Goal: Navigation & Orientation: Find specific page/section

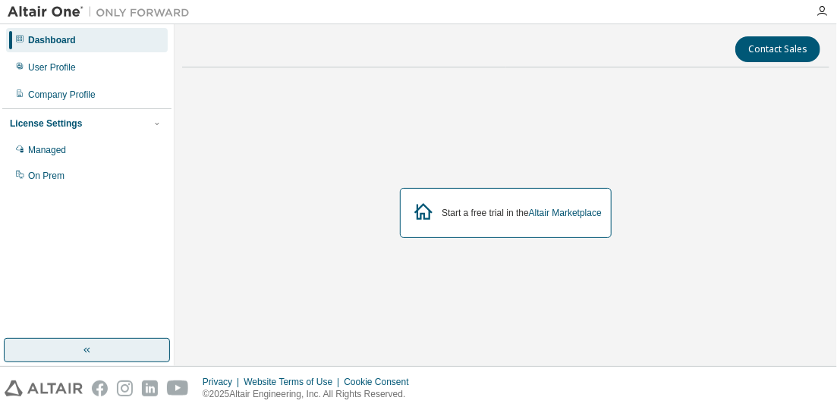
click at [42, 338] on button "button" at bounding box center [87, 350] width 166 height 24
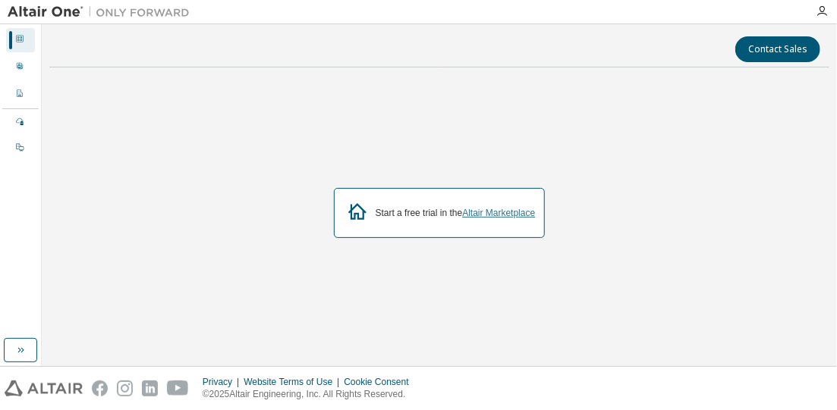
click at [493, 218] on div "Start a free trial in the Altair Marketplace" at bounding box center [440, 213] width 212 height 50
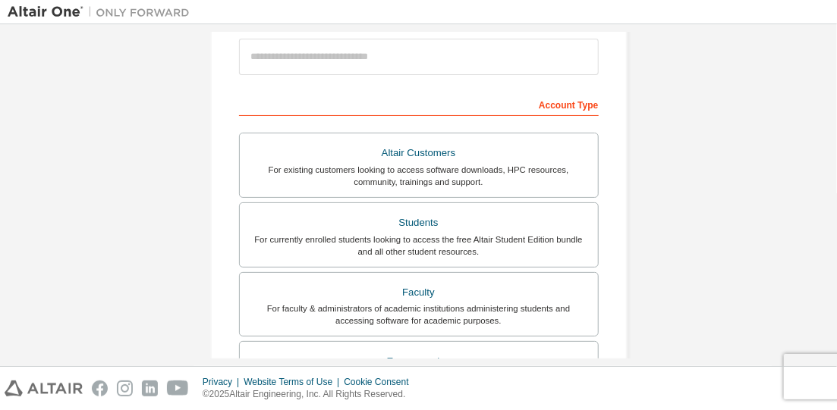
click at [579, 83] on div at bounding box center [418, 57] width 359 height 52
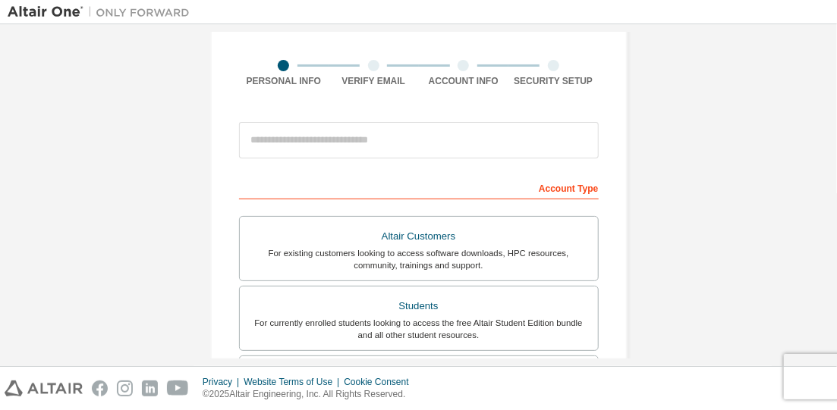
scroll to position [98, 0]
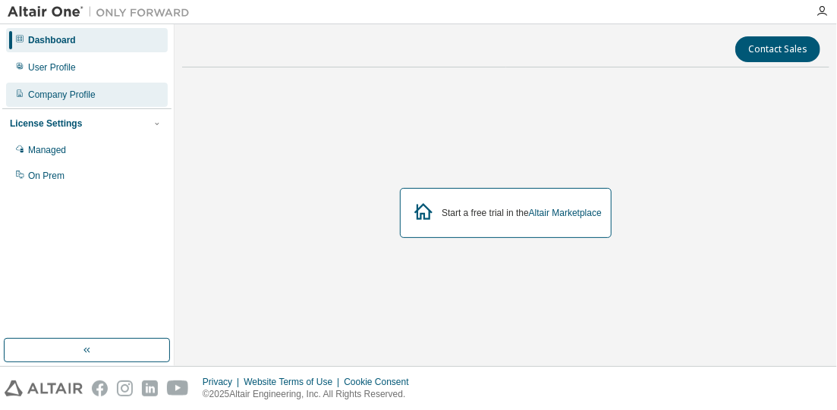
click at [124, 95] on div "Company Profile" at bounding box center [87, 95] width 162 height 24
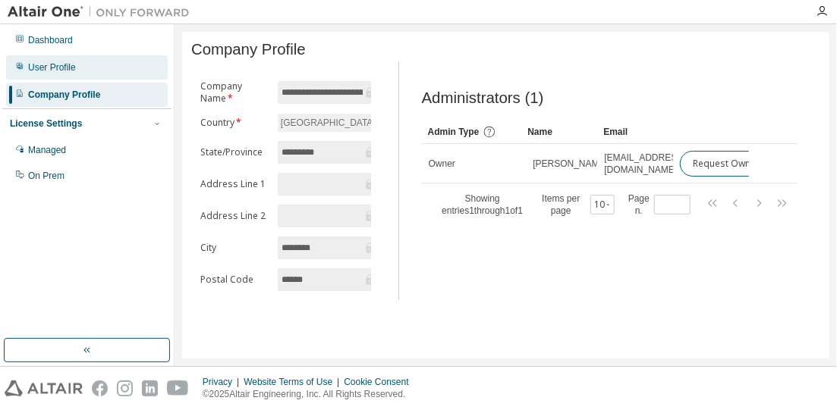
click at [117, 70] on div "User Profile" at bounding box center [87, 67] width 162 height 24
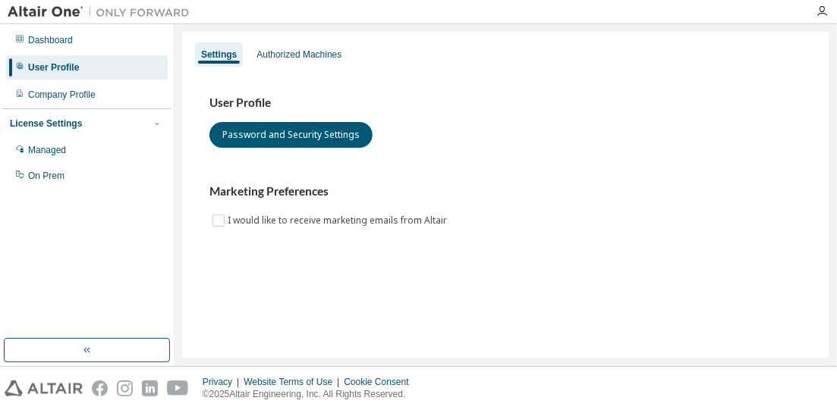
click at [118, 66] on div "User Profile" at bounding box center [87, 67] width 162 height 24
click at [122, 46] on div "Dashboard" at bounding box center [87, 40] width 162 height 24
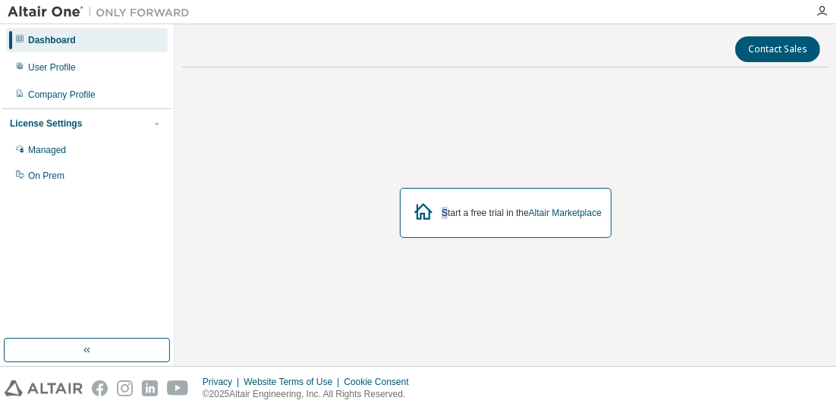
click at [442, 222] on div "Start a free trial in the Altair Marketplace" at bounding box center [506, 213] width 212 height 50
drag, startPoint x: 442, startPoint y: 222, endPoint x: 479, endPoint y: 219, distance: 36.5
click at [479, 219] on div "Start a free trial in the Altair Marketplace" at bounding box center [506, 213] width 212 height 50
drag, startPoint x: 479, startPoint y: 219, endPoint x: 488, endPoint y: 216, distance: 10.3
click at [488, 216] on div "Start a free trial in the Altair Marketplace" at bounding box center [506, 213] width 212 height 50
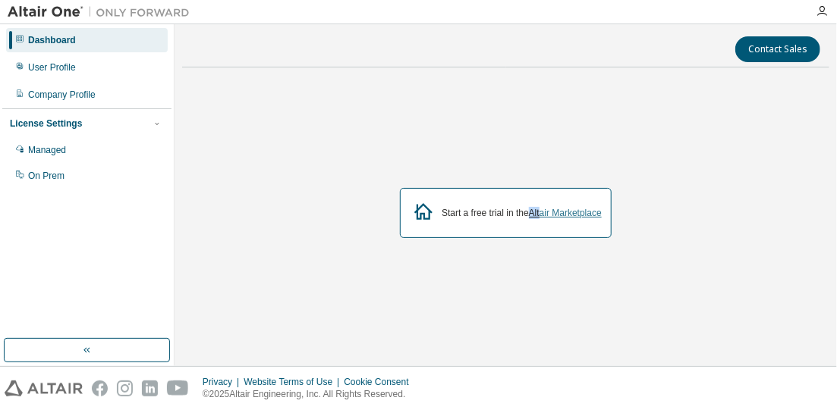
drag, startPoint x: 488, startPoint y: 216, endPoint x: 547, endPoint y: 207, distance: 59.1
click at [547, 207] on div "Start a free trial in the Altair Marketplace" at bounding box center [521, 213] width 160 height 12
click at [817, 16] on icon "button" at bounding box center [821, 11] width 12 height 12
